Goal: Information Seeking & Learning: Learn about a topic

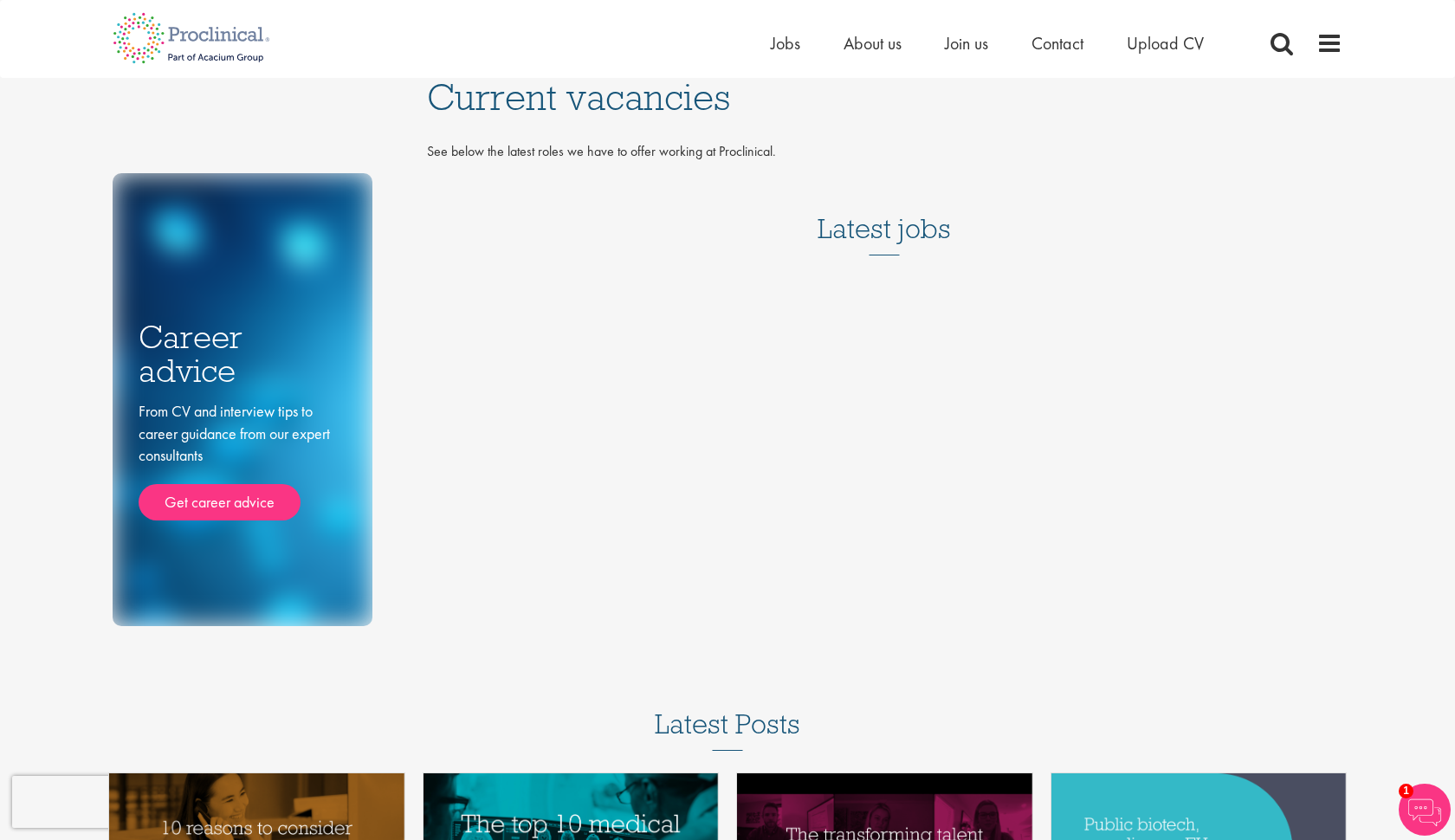
click at [857, 226] on h3 "Latest jobs" at bounding box center [883, 213] width 133 height 85
click at [608, 112] on span "Current vacancies" at bounding box center [578, 97] width 303 height 47
click at [607, 97] on span "Current vacancies" at bounding box center [578, 97] width 303 height 47
click at [620, 164] on div "See below the latest roles we have to offer working at Proclinical." at bounding box center [885, 155] width 942 height 29
click at [787, 35] on span "Jobs" at bounding box center [785, 43] width 29 height 22
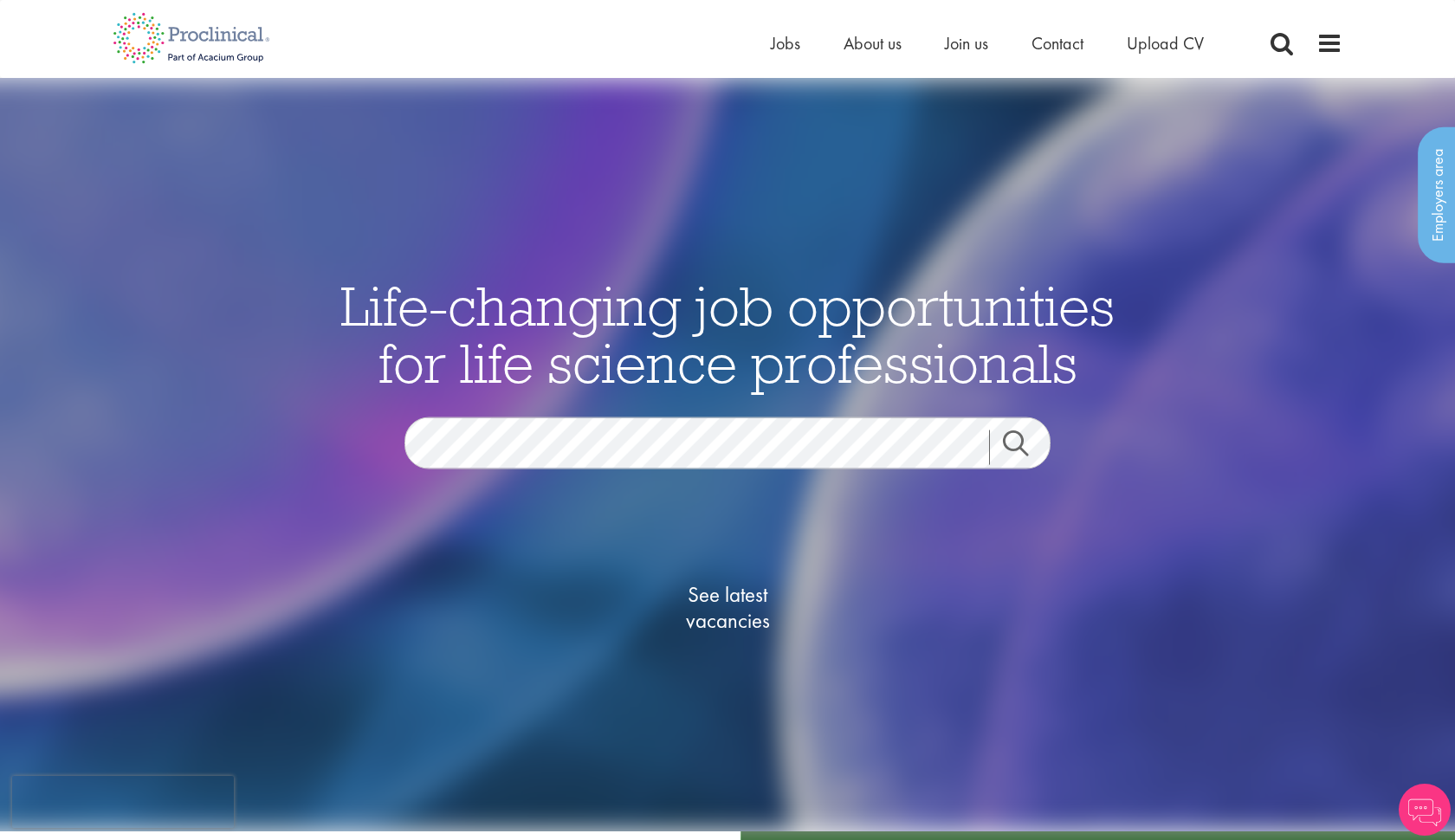
click at [714, 591] on span "See latest vacancies" at bounding box center [727, 606] width 173 height 52
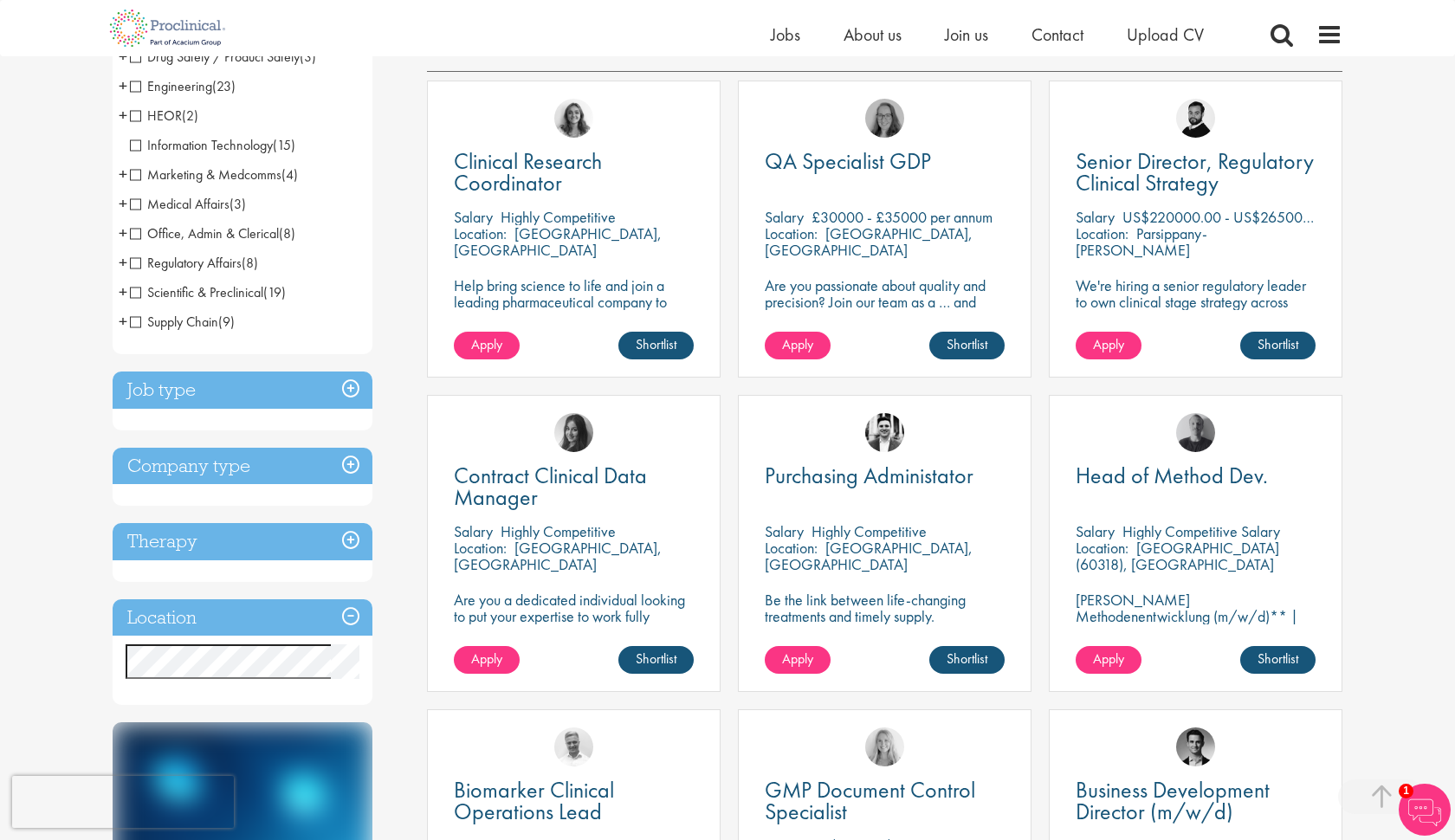
scroll to position [312, 0]
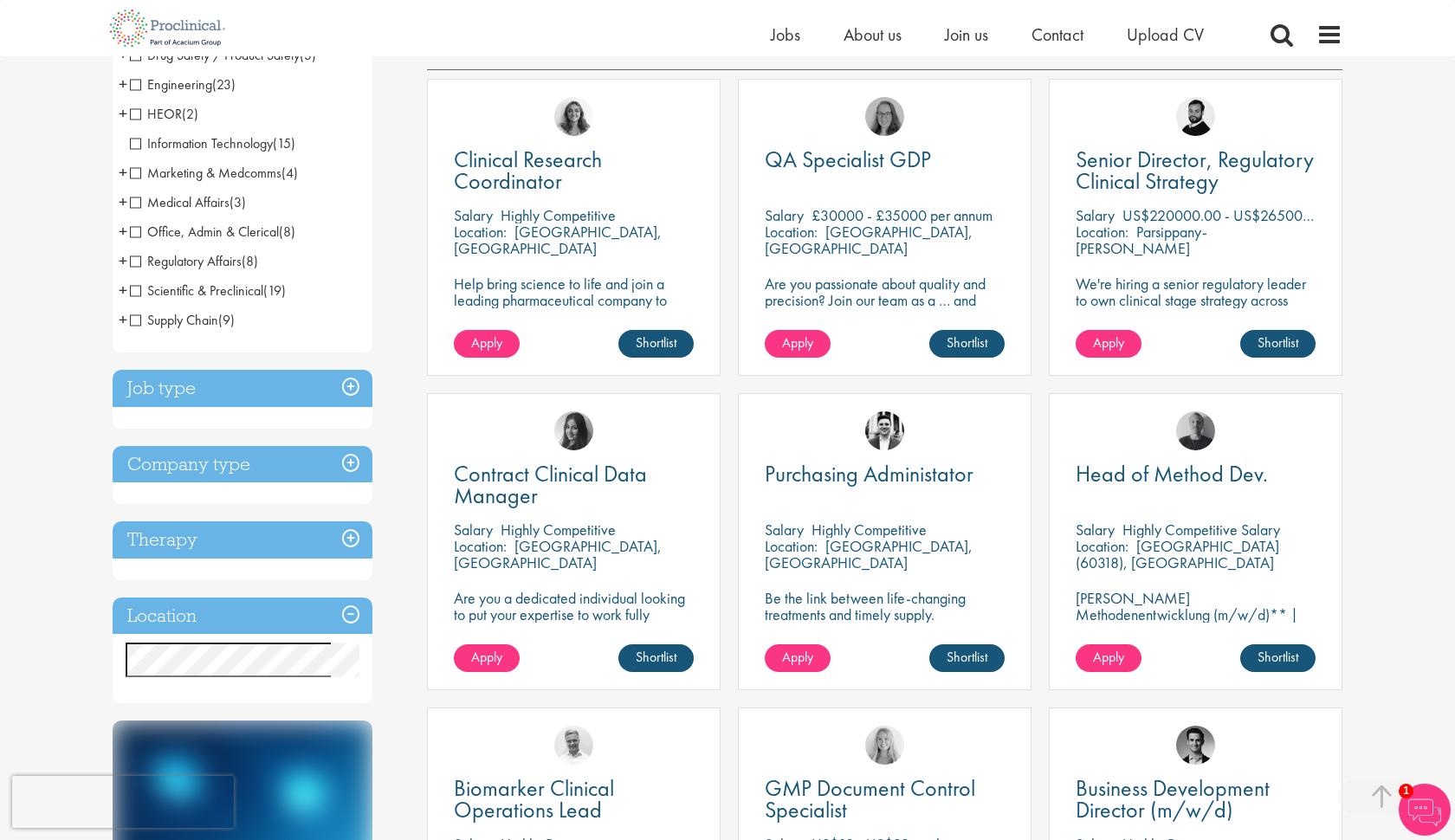
drag, startPoint x: 282, startPoint y: 638, endPoint x: 209, endPoint y: 689, distance: 89.1
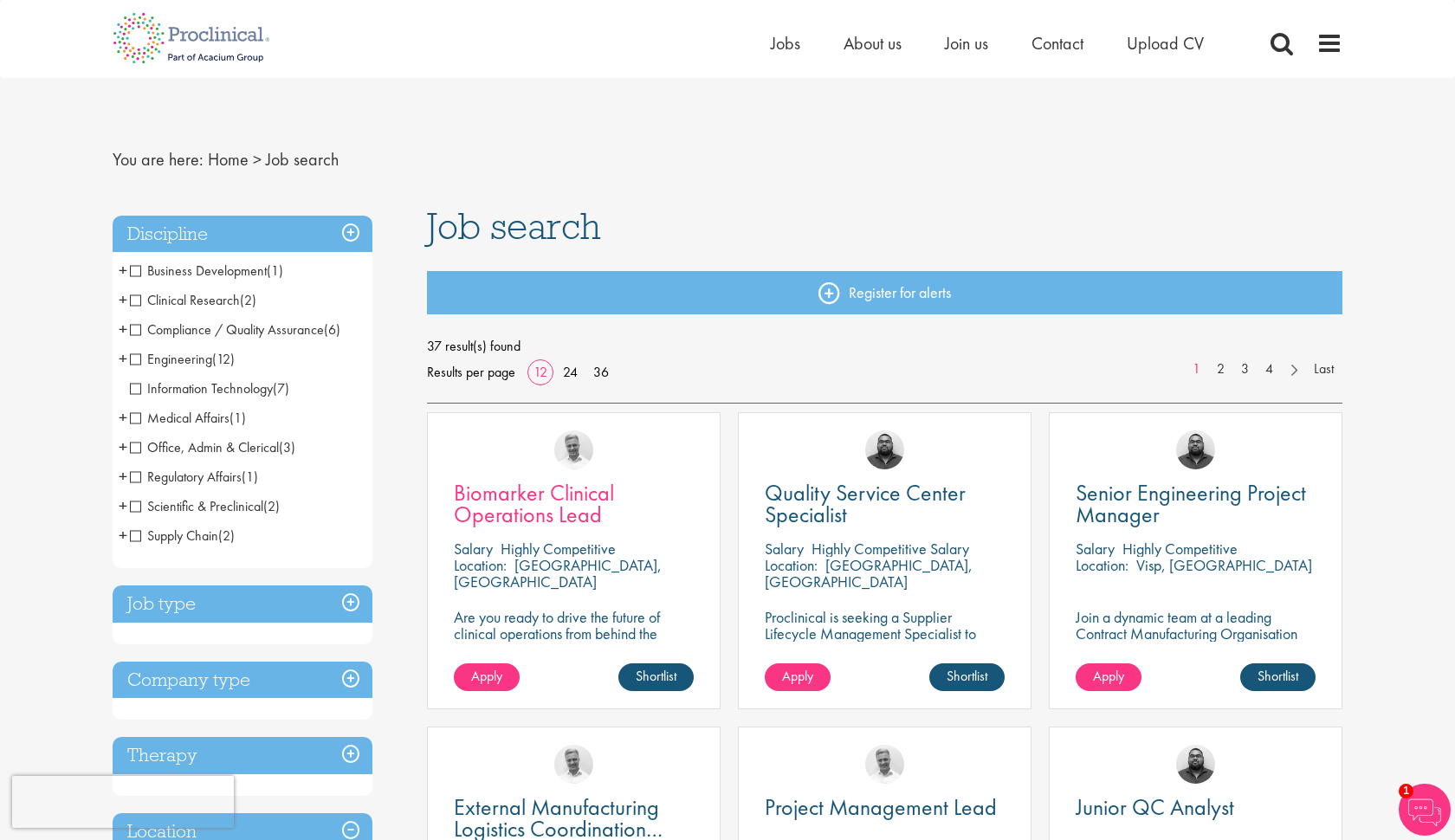
click at [552, 487] on span "Biomarker Clinical Operations Lead" at bounding box center [534, 503] width 160 height 52
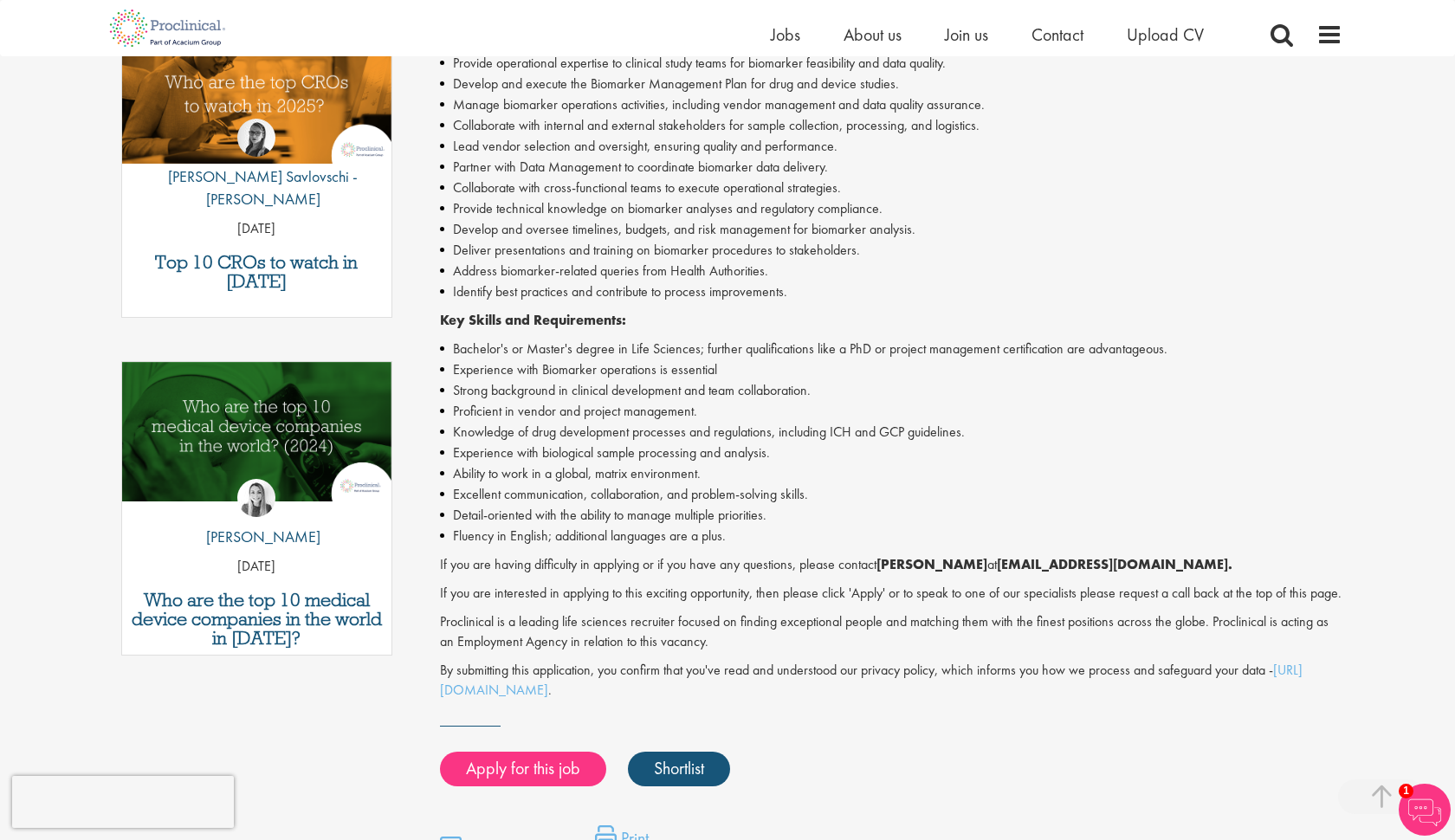
scroll to position [605, 0]
drag, startPoint x: 802, startPoint y: 382, endPoint x: 535, endPoint y: 379, distance: 267.0
click at [536, 380] on li "Strong background in clinical development and team collaboration." at bounding box center [891, 390] width 903 height 21
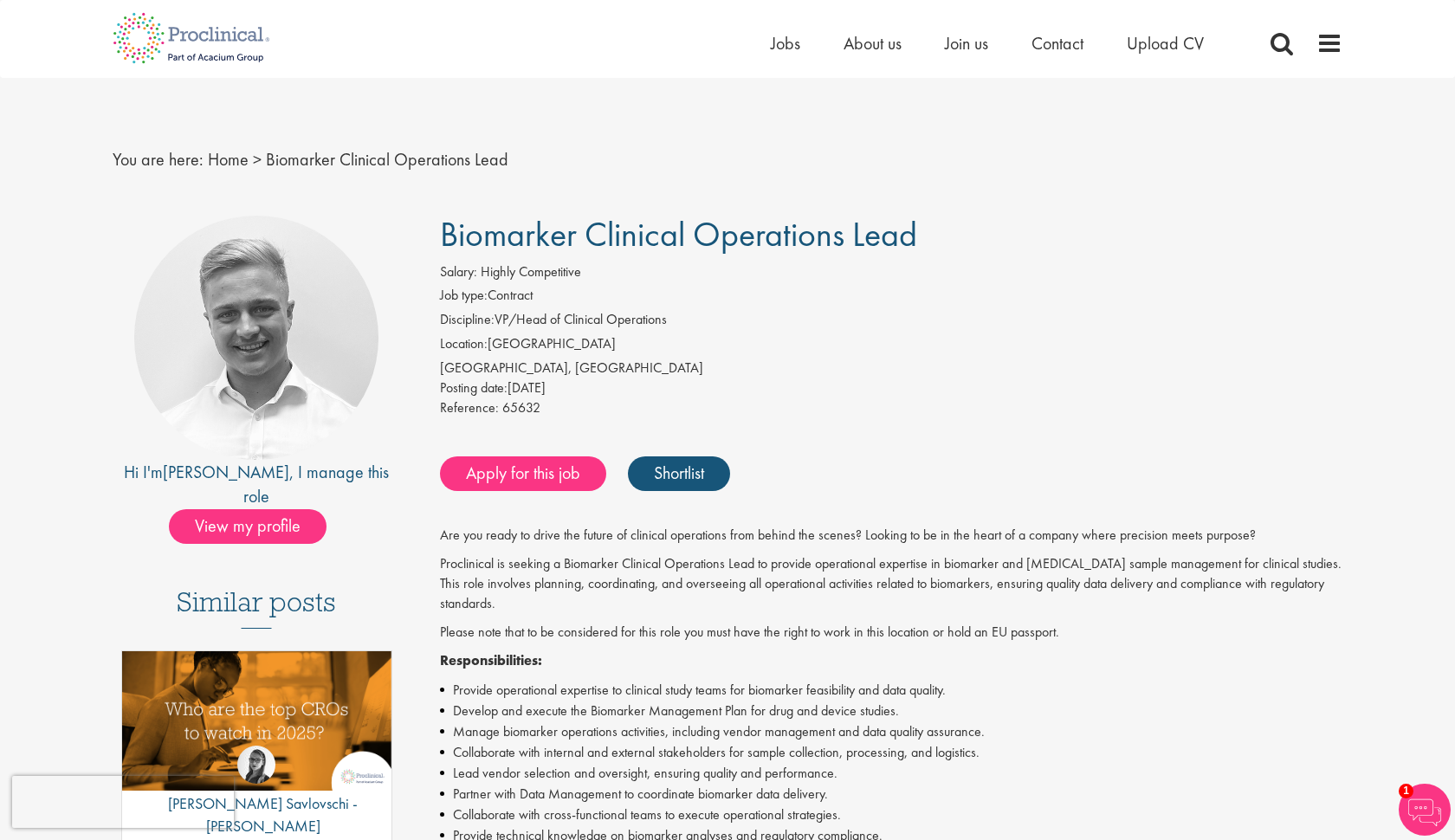
scroll to position [0, 0]
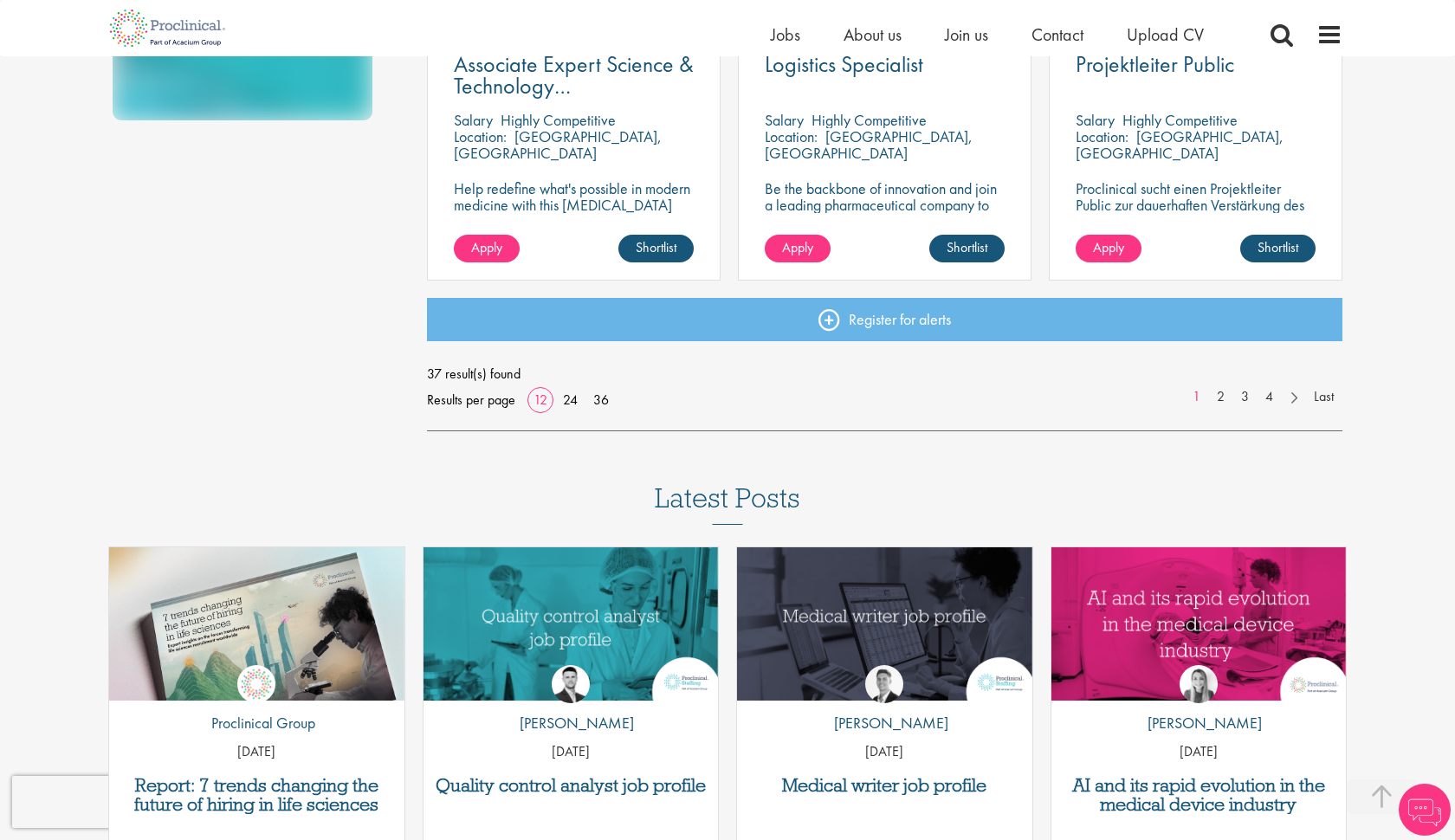
scroll to position [1315, 0]
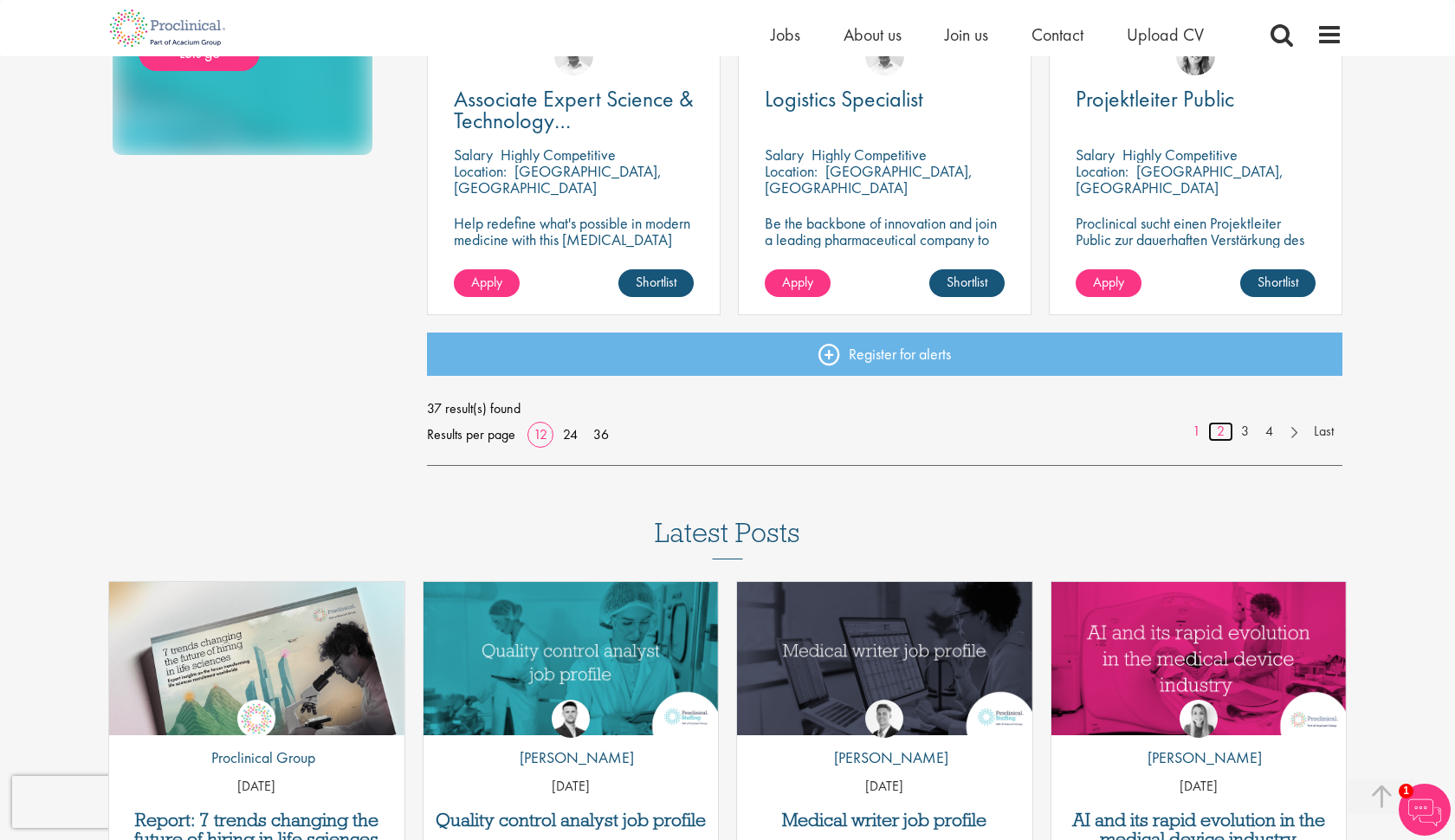
click at [1223, 431] on link "2" at bounding box center [1220, 432] width 25 height 20
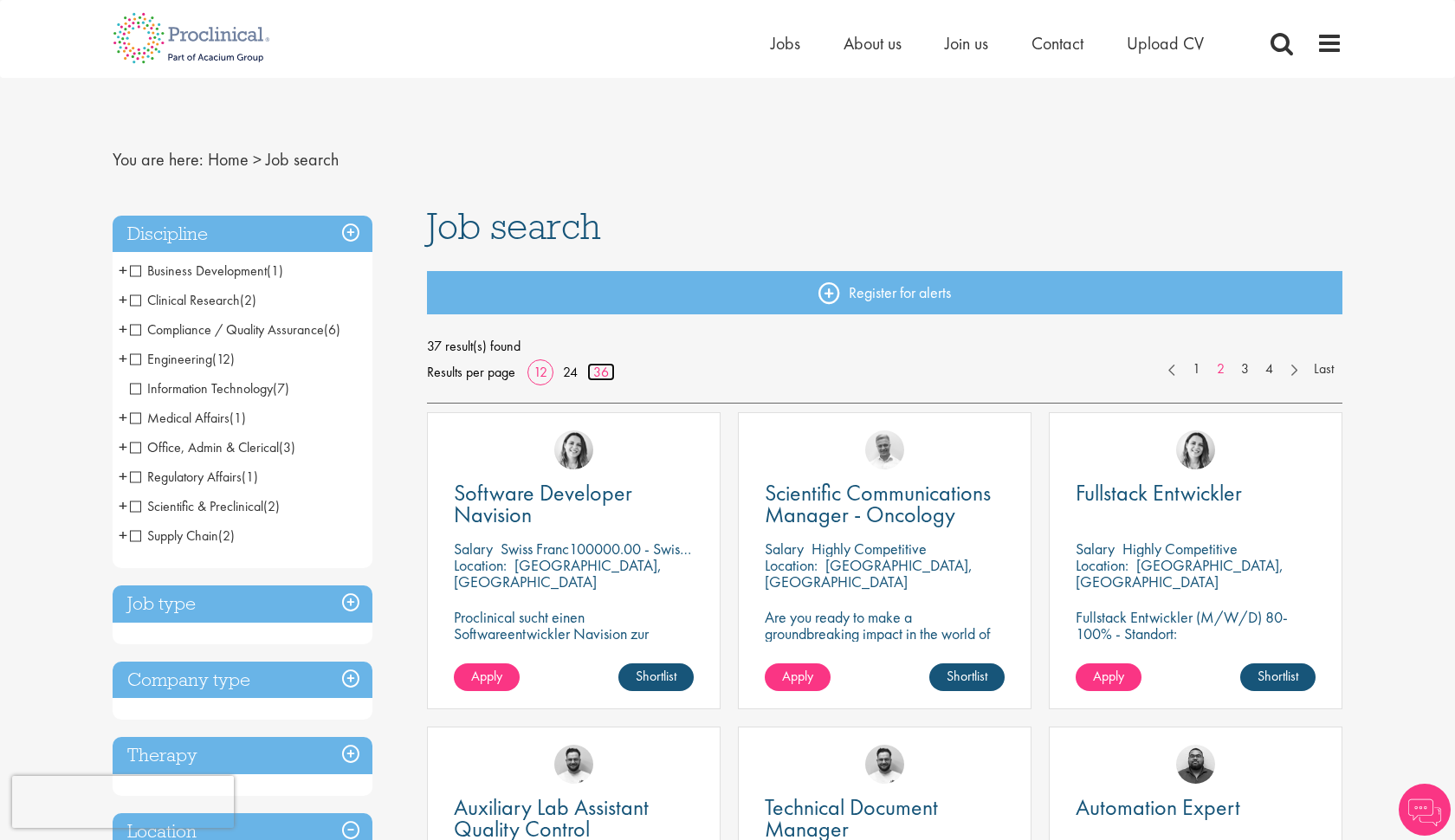
click at [598, 372] on link "36" at bounding box center [601, 372] width 28 height 18
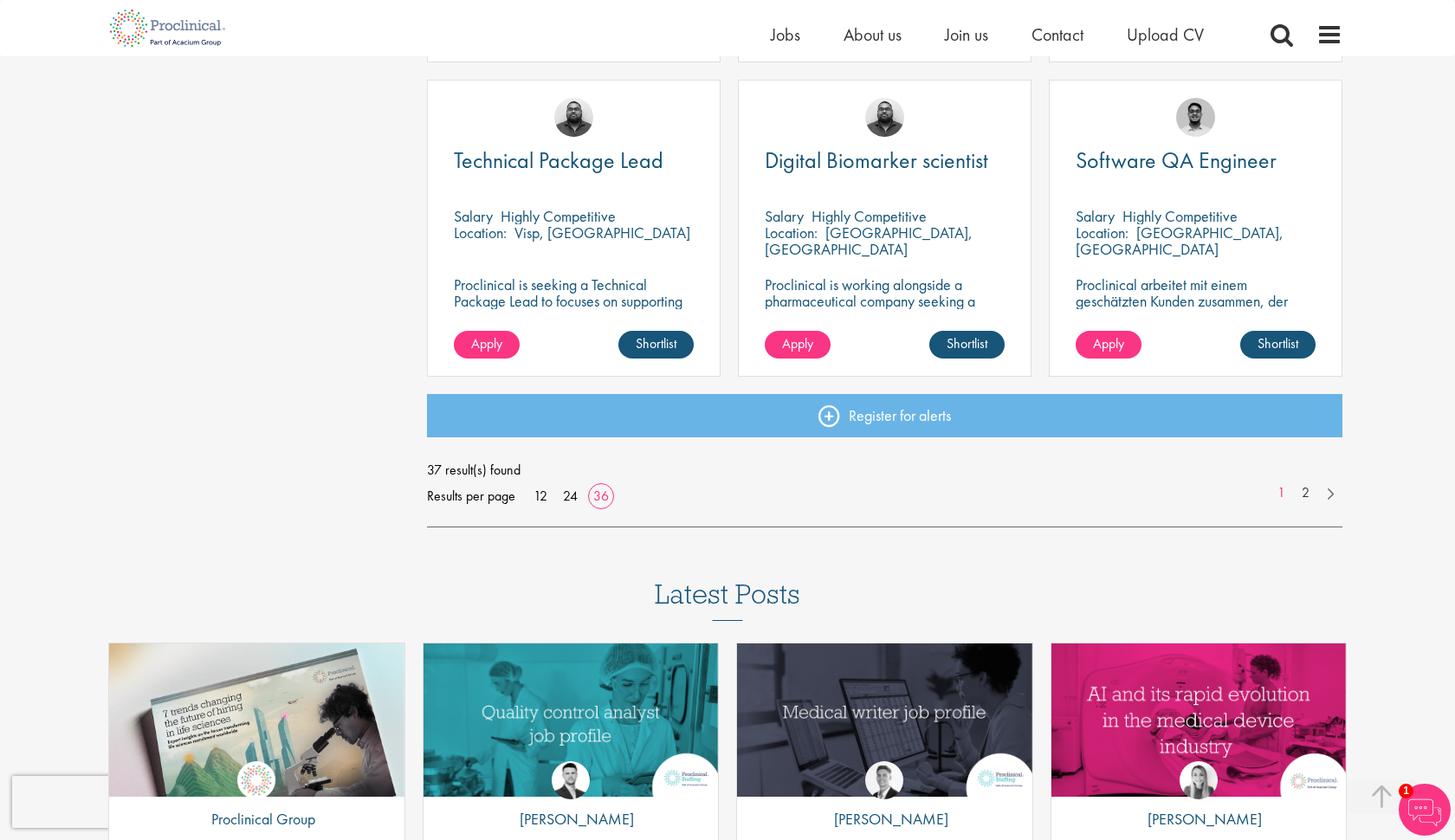
scroll to position [3796, 0]
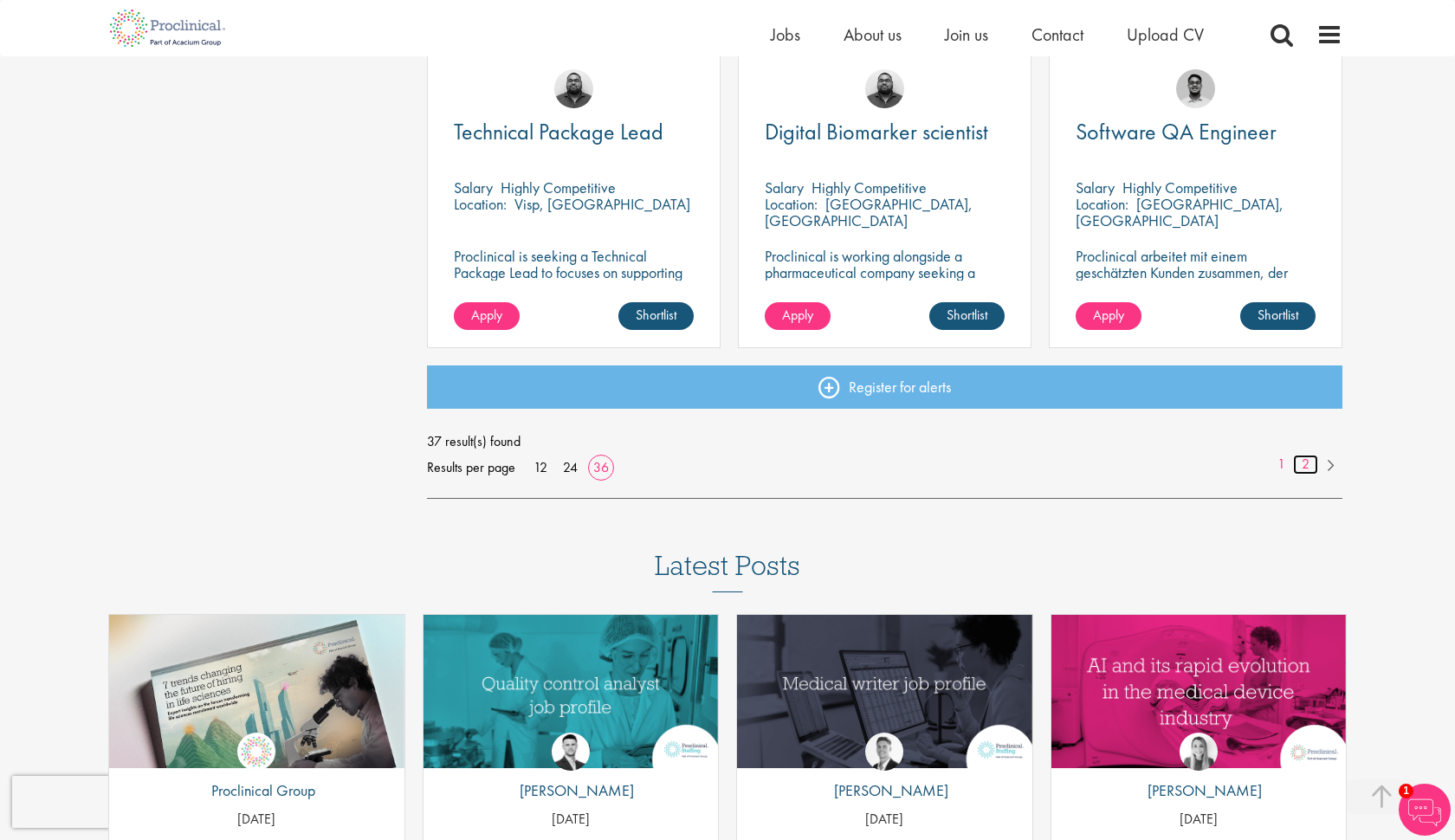
click at [1311, 456] on link "2" at bounding box center [1305, 465] width 25 height 20
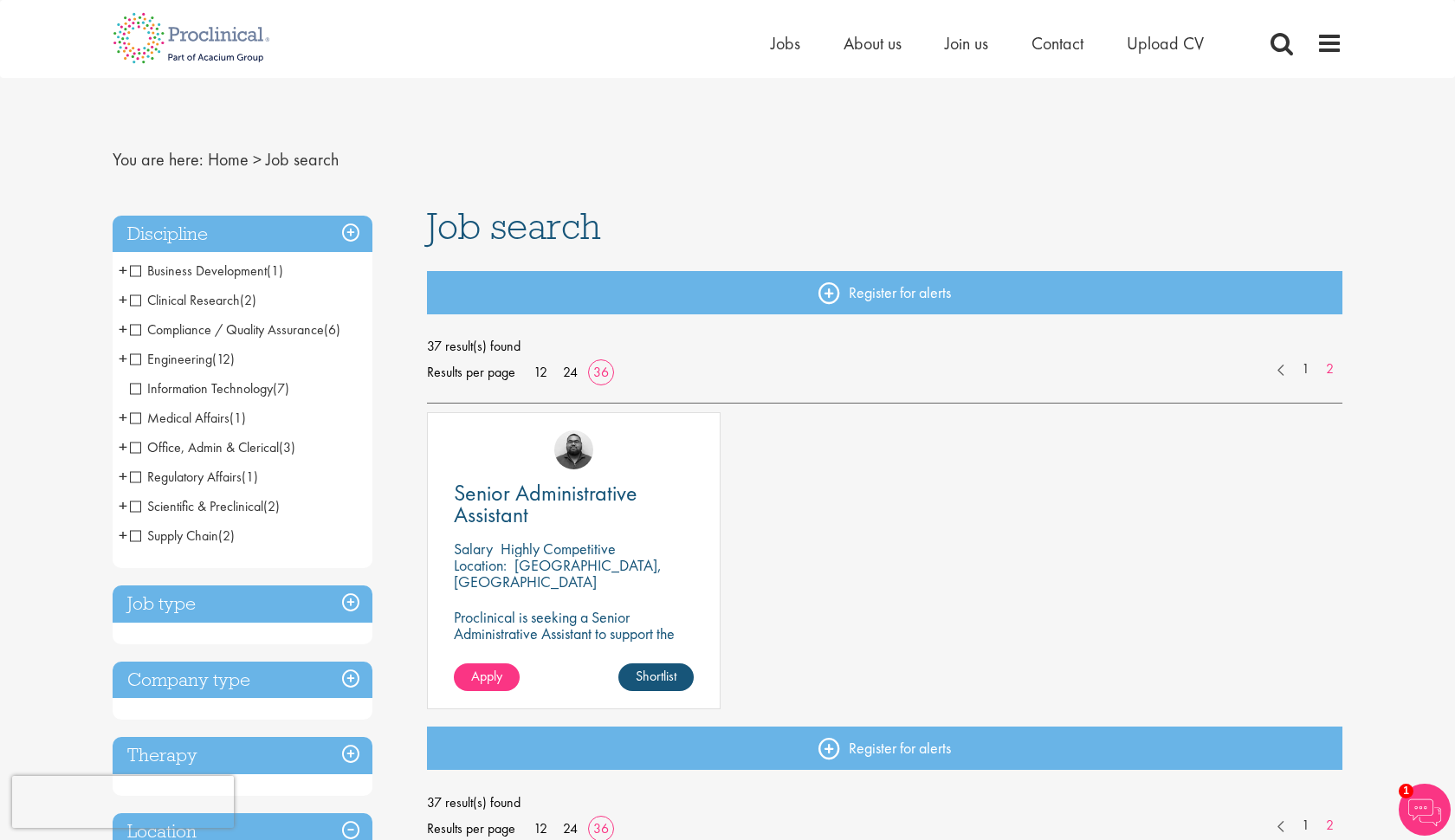
click at [137, 305] on span "Clinical Research" at bounding box center [185, 300] width 110 height 18
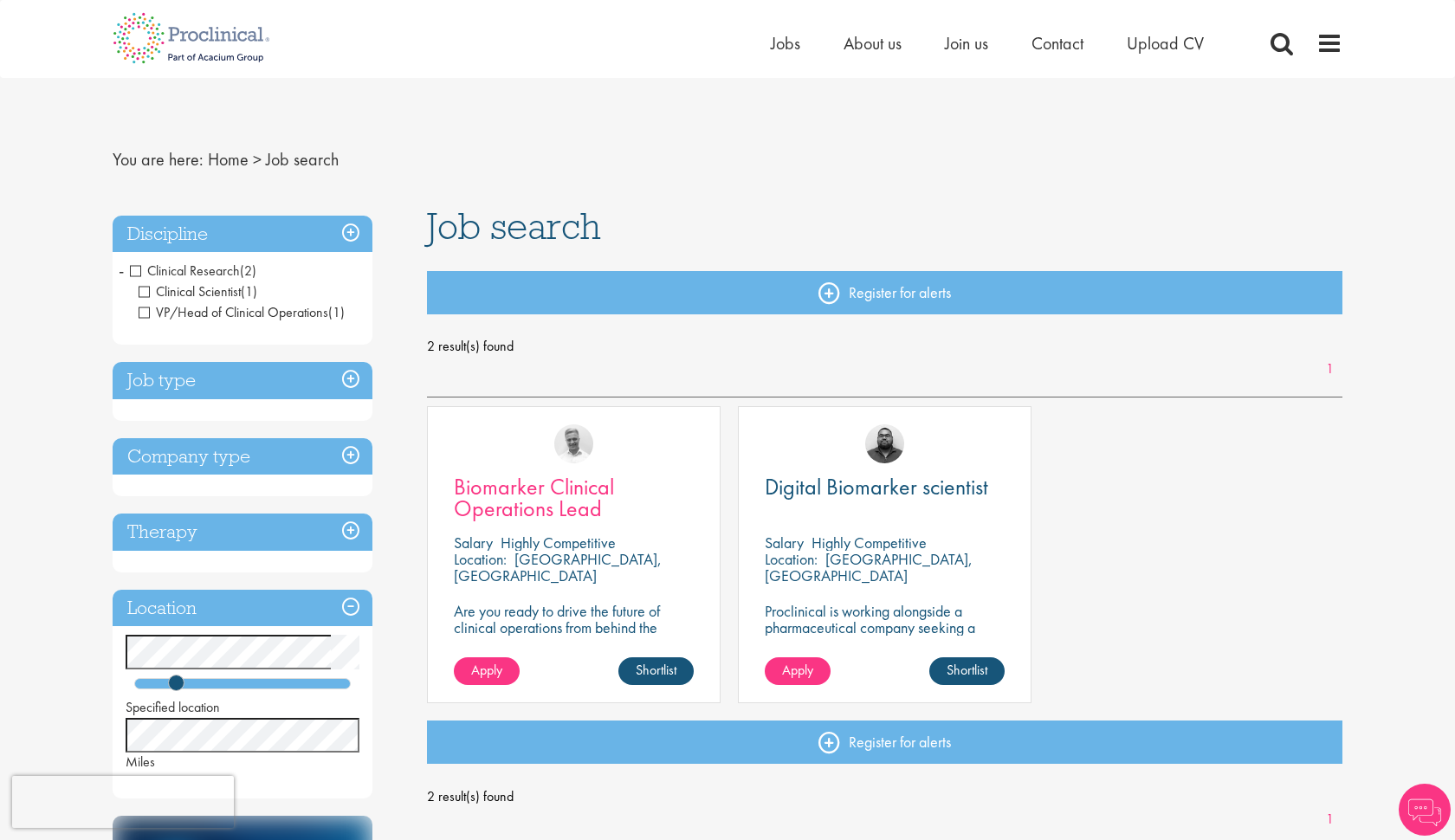
click at [536, 491] on span "Biomarker Clinical Operations Lead" at bounding box center [534, 498] width 160 height 52
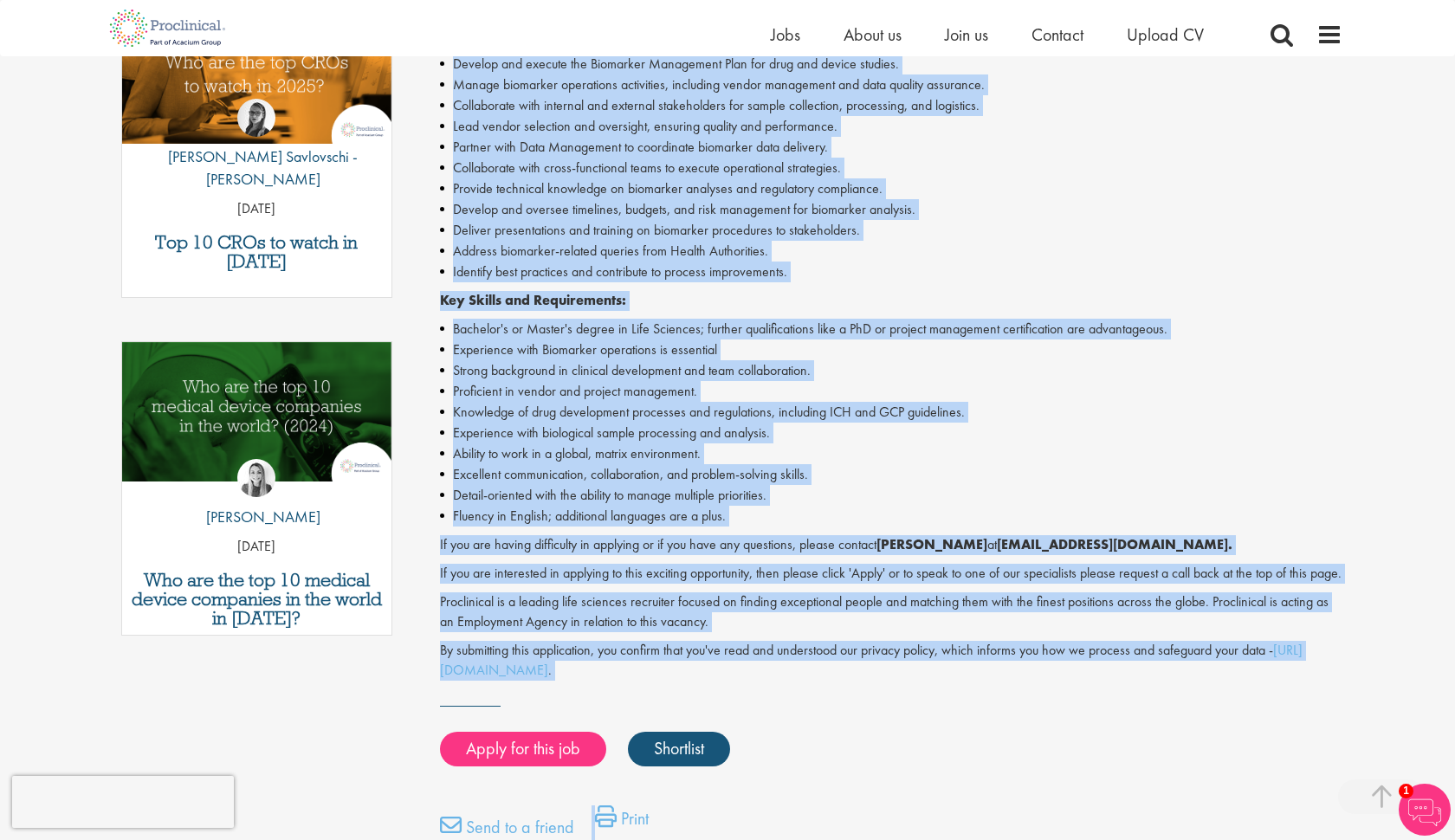
scroll to position [686, 0]
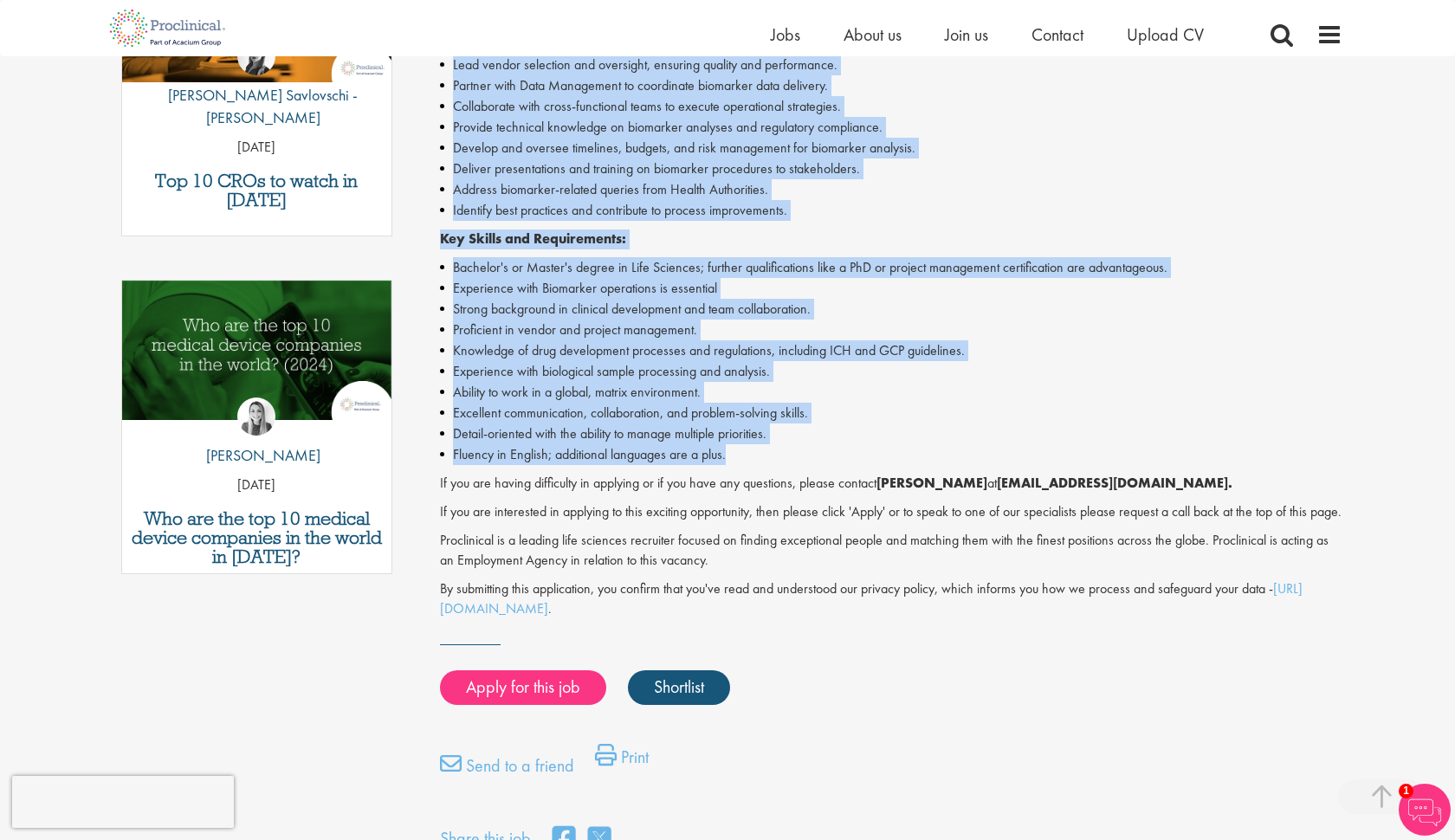
drag, startPoint x: 441, startPoint y: 432, endPoint x: 755, endPoint y: 452, distance: 314.6
click at [755, 452] on div "Are you ready to drive the future of clinical operations from behind the scenes…" at bounding box center [891, 217] width 903 height 800
copy div "Responsibilities: Provide operational expertise to clinical study teams for bio…"
